Goal: Information Seeking & Learning: Understand process/instructions

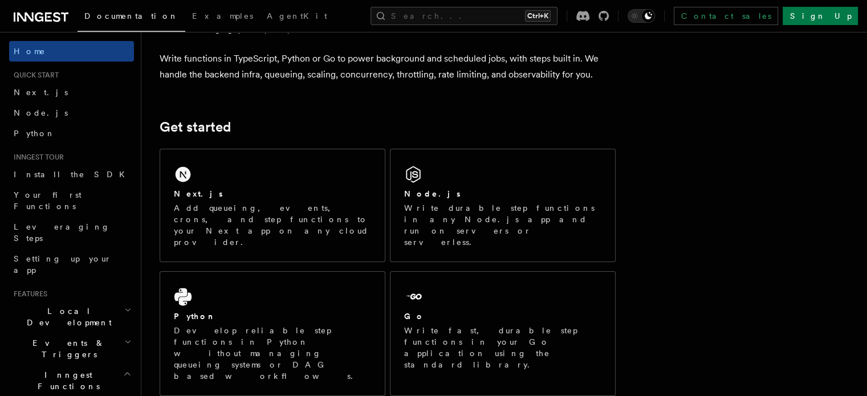
scroll to position [89, 0]
click at [25, 109] on span "Node.js" at bounding box center [41, 112] width 54 height 9
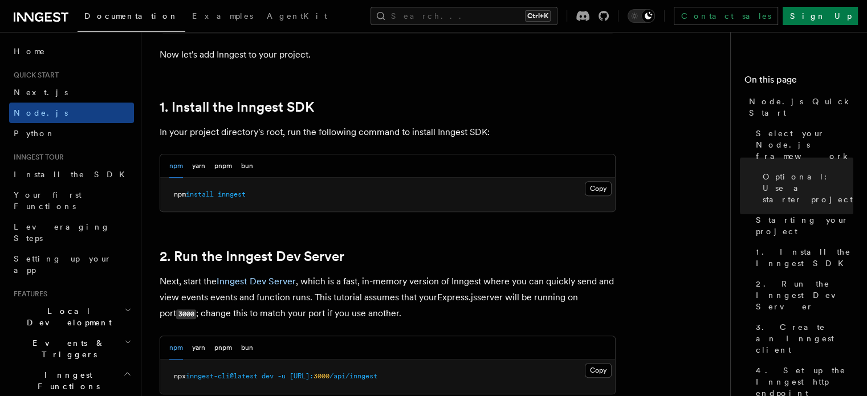
scroll to position [681, 0]
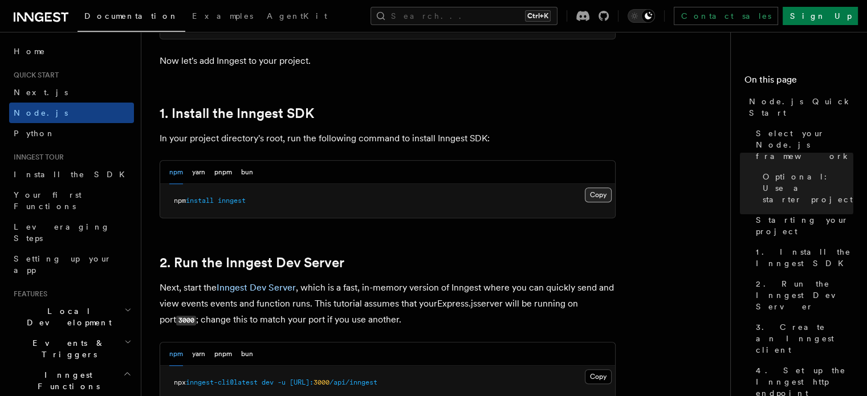
click at [605, 194] on button "Copy Copied" at bounding box center [598, 195] width 27 height 15
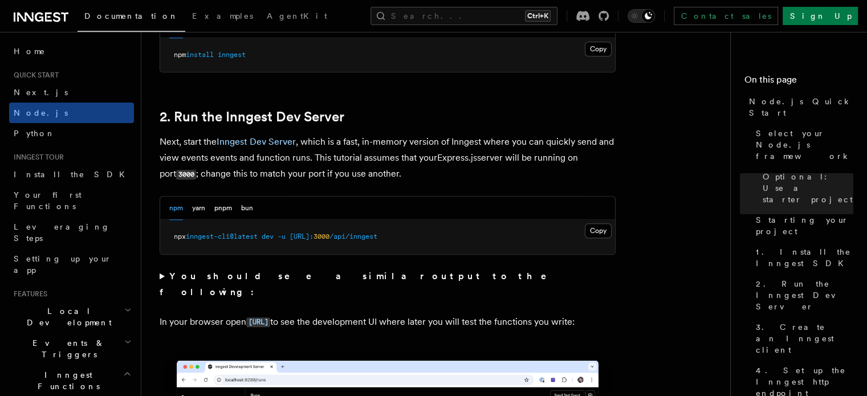
scroll to position [828, 0]
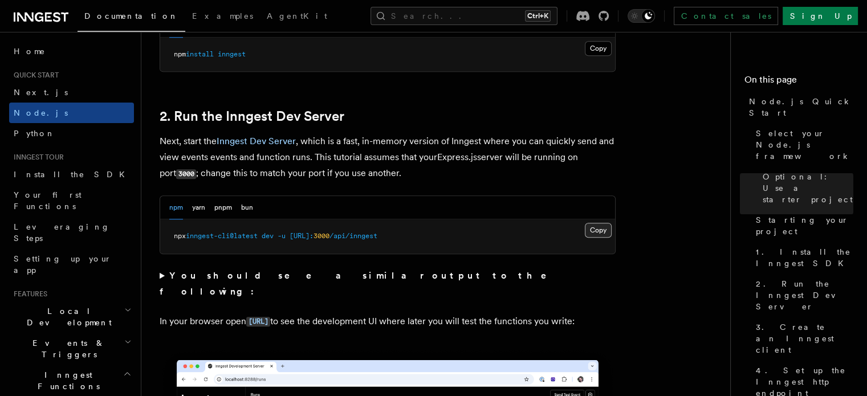
click at [600, 232] on button "Copy Copied" at bounding box center [598, 230] width 27 height 15
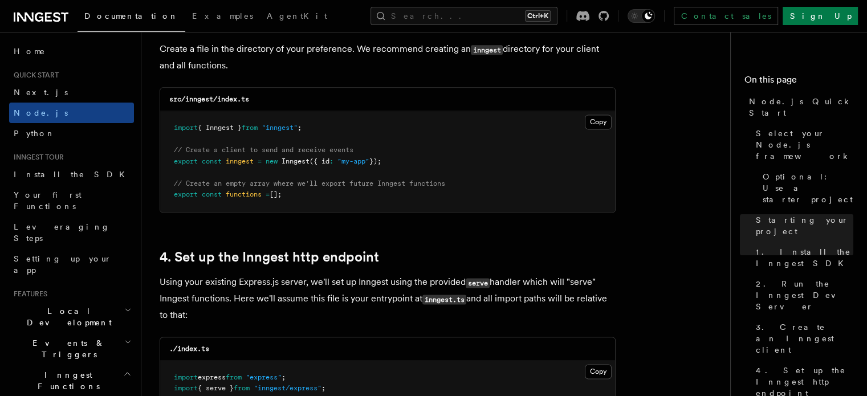
scroll to position [1528, 0]
drag, startPoint x: 320, startPoint y: 129, endPoint x: 160, endPoint y: 125, distance: 159.7
click at [160, 125] on pre "import { Inngest } from "inngest" ; // Create a client to send and receive even…" at bounding box center [387, 162] width 455 height 101
copy span "import { Inngest } from "inngest" ;"
drag, startPoint x: 171, startPoint y: 164, endPoint x: 229, endPoint y: 161, distance: 58.8
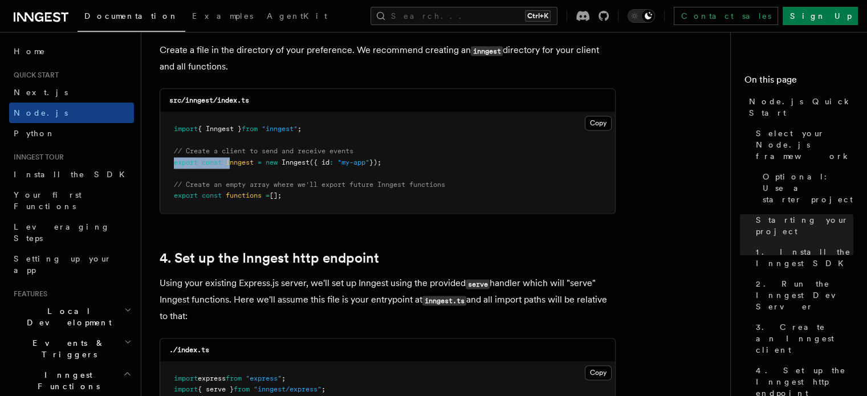
click at [229, 161] on pre "import { Inngest } from "inngest" ; // Create a client to send and receive even…" at bounding box center [387, 162] width 455 height 101
drag, startPoint x: 173, startPoint y: 148, endPoint x: 404, endPoint y: 161, distance: 230.8
click at [404, 161] on pre "import { Inngest } from "inngest" ; // Create a client to send and receive even…" at bounding box center [387, 162] width 455 height 101
copy code "// Create a client to send and receive events export const inngest = new Innges…"
drag, startPoint x: 294, startPoint y: 193, endPoint x: 163, endPoint y: 182, distance: 131.6
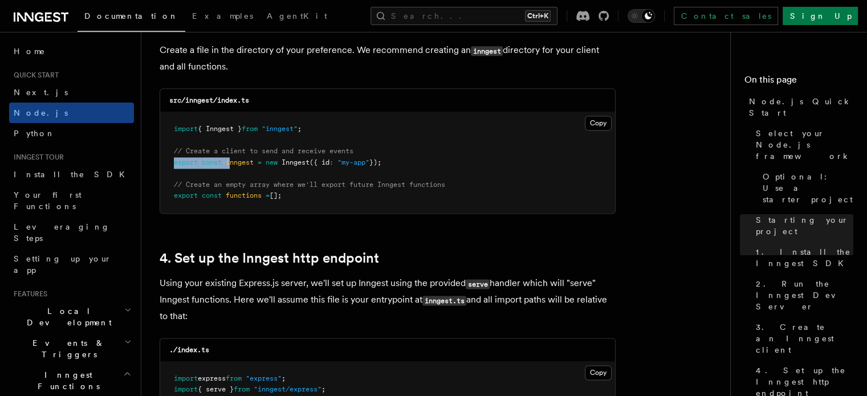
click at [163, 182] on pre "import { Inngest } from "inngest" ; // Create a client to send and receive even…" at bounding box center [387, 162] width 455 height 101
copy code "// Create an empty array where we'll export future Inngest functions export con…"
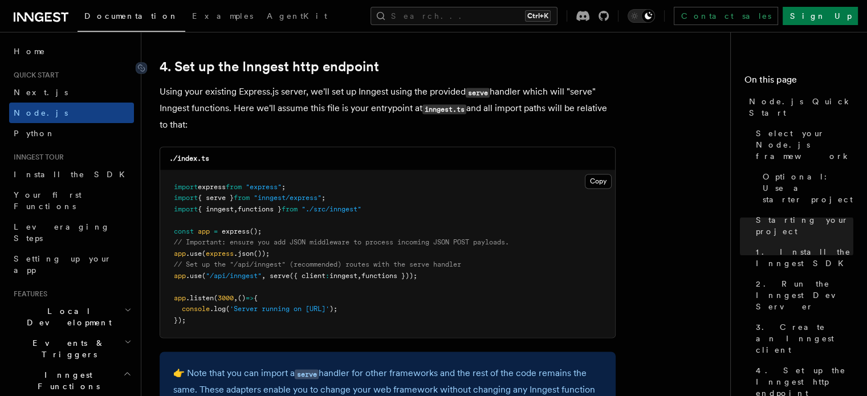
scroll to position [1719, 0]
drag, startPoint x: 469, startPoint y: 275, endPoint x: 167, endPoint y: 276, distance: 301.7
click at [167, 276] on pre "import express from "express" ; import { serve } from "inngest/express" ; impor…" at bounding box center [387, 255] width 455 height 168
copy span "app .use ( "/api/inngest" , serve ({ client : inngest , functions }));"
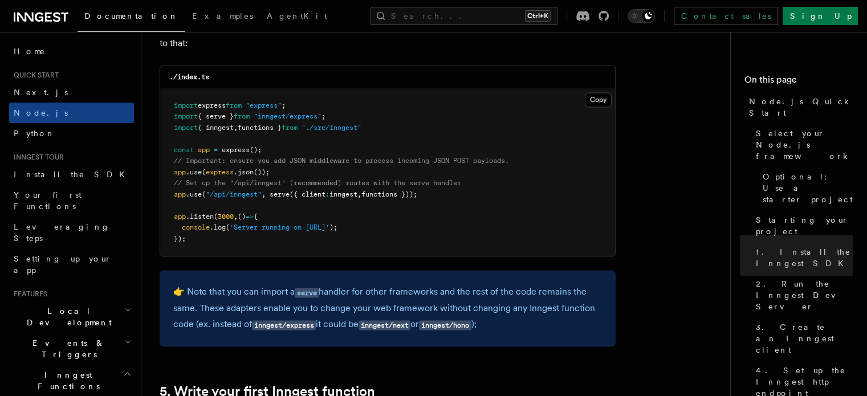
scroll to position [1816, 0]
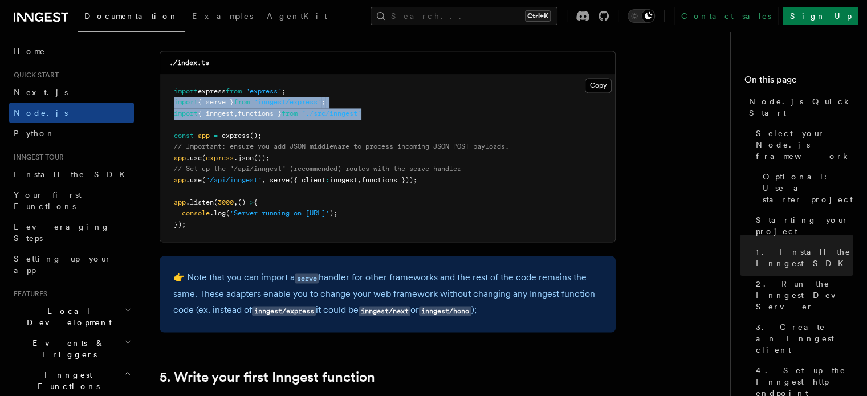
drag, startPoint x: 401, startPoint y: 111, endPoint x: 161, endPoint y: 107, distance: 240.1
click at [161, 107] on pre "import express from "express" ; import { serve } from "inngest/express" ; impor…" at bounding box center [387, 159] width 455 height 168
copy code "import { serve } from "inngest/express" ; import { inngest , functions } from "…"
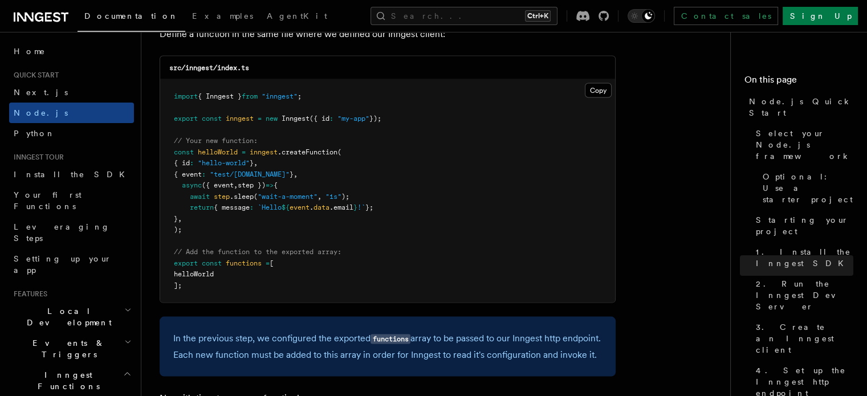
scroll to position [2292, 0]
